Goal: Navigation & Orientation: Find specific page/section

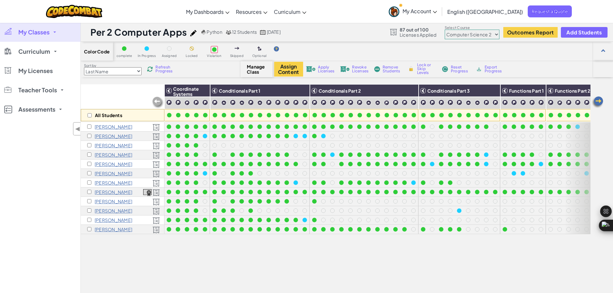
select select "5632661322961295f9428638"
click at [40, 34] on span "My Classes" at bounding box center [33, 32] width 31 height 6
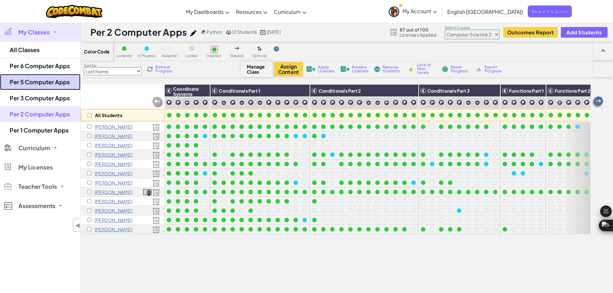
click at [48, 83] on link "Per 5 Computer Apps" at bounding box center [40, 82] width 80 height 16
select select "5632661322961295f9428638"
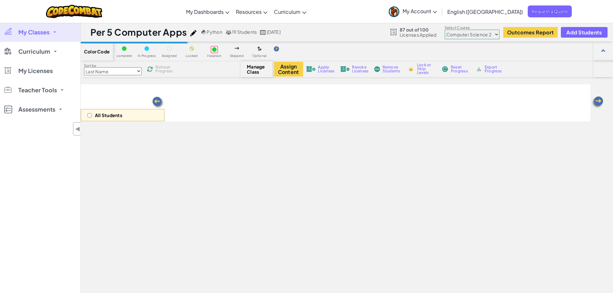
select select "5632661322961295f9428638"
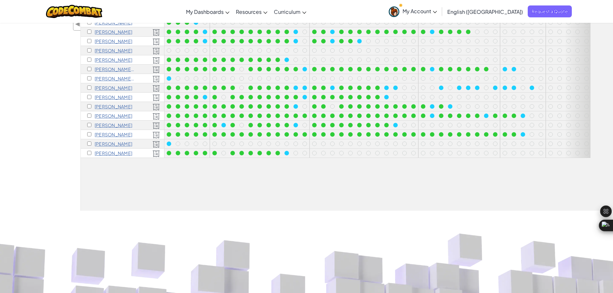
scroll to position [142, 0]
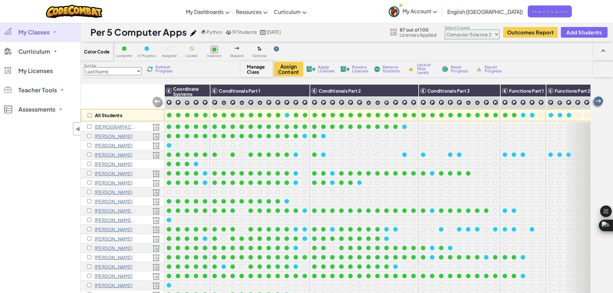
click at [42, 29] on span "My Classes" at bounding box center [33, 32] width 31 height 6
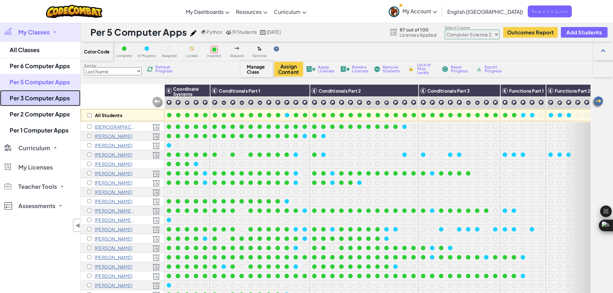
click at [49, 101] on link "Per 3 Computer Apps" at bounding box center [40, 98] width 80 height 16
select select "5632661322961295f9428638"
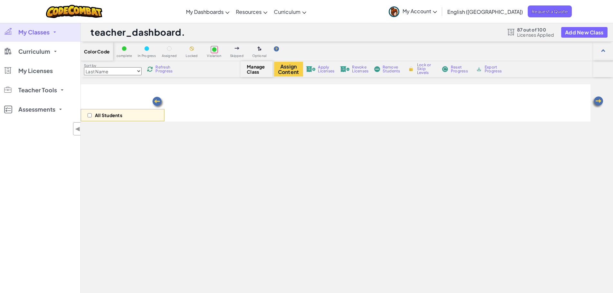
select select "5632661322961295f9428638"
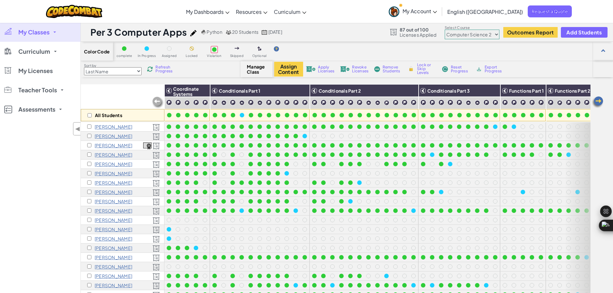
click at [126, 74] on select "Last Name first Name Progress (High to Low) Progress (Low to Hight)" at bounding box center [113, 71] width 58 height 8
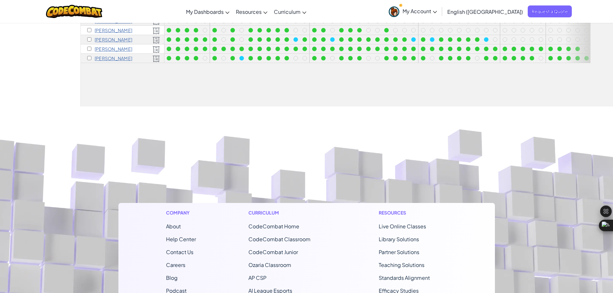
scroll to position [246, 0]
